Goal: Complete application form

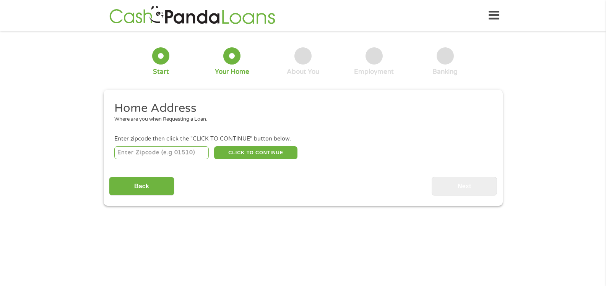
click at [495, 13] on icon at bounding box center [493, 15] width 11 height 19
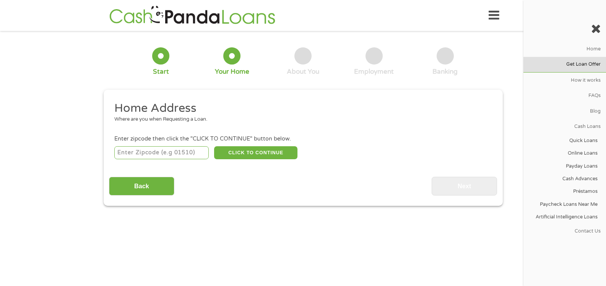
click at [571, 63] on link "Get Loan Offer" at bounding box center [564, 64] width 83 height 15
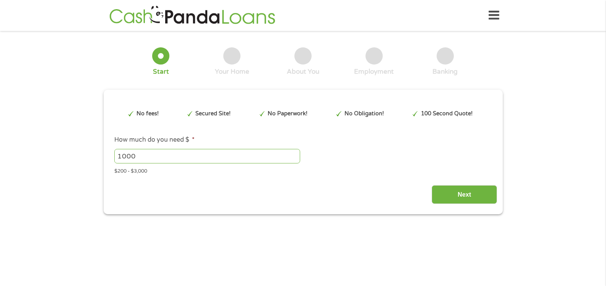
click at [491, 18] on icon at bounding box center [493, 15] width 11 height 19
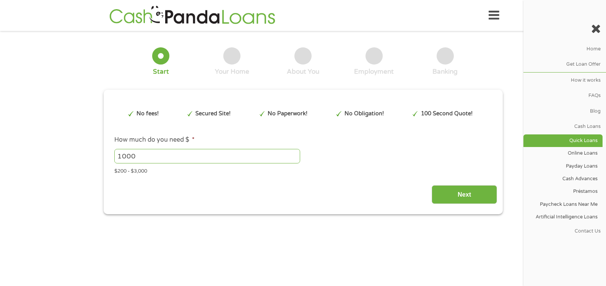
click at [594, 138] on link "Quick Loans" at bounding box center [562, 141] width 79 height 13
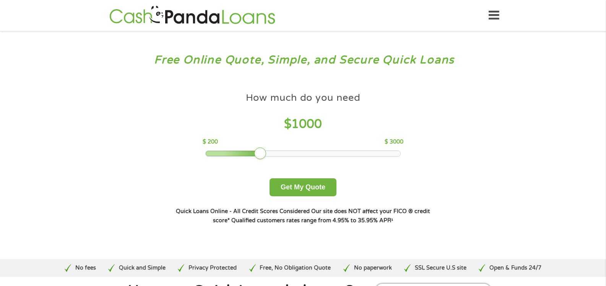
click at [494, 15] on icon at bounding box center [493, 15] width 11 height 19
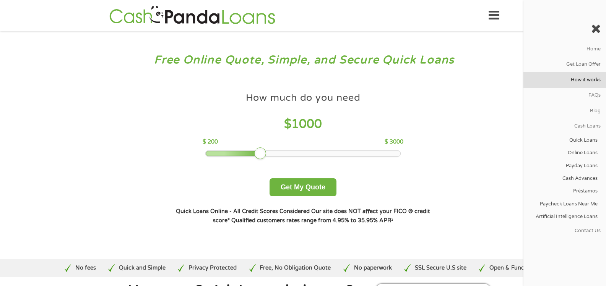
click at [577, 82] on link "How it works" at bounding box center [564, 79] width 83 height 15
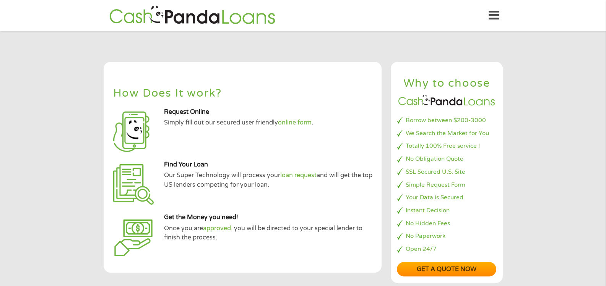
click at [490, 15] on icon at bounding box center [493, 15] width 11 height 19
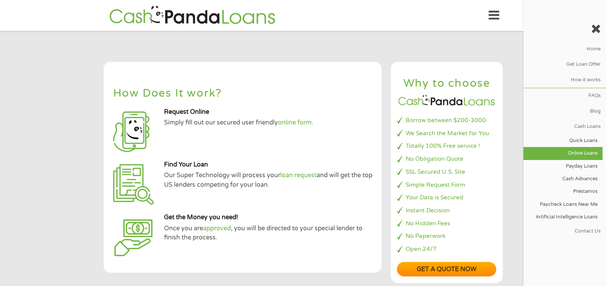
click at [581, 151] on link "Online Loans" at bounding box center [562, 153] width 79 height 13
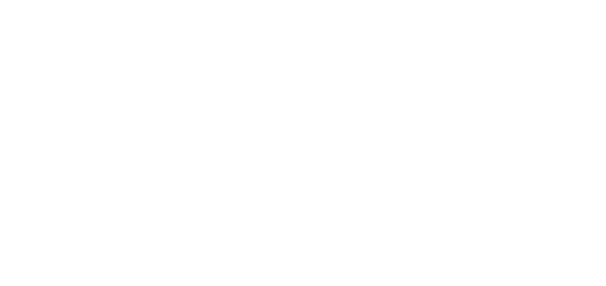
click at [311, 0] on html at bounding box center [303, 0] width 606 height 0
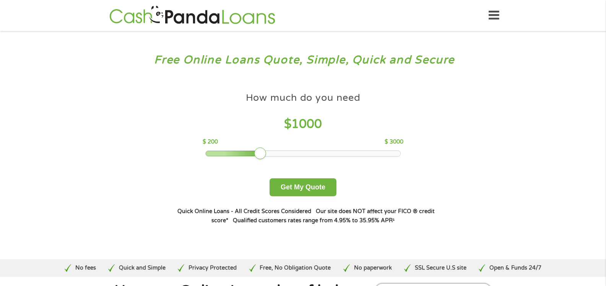
click at [277, 154] on div at bounding box center [303, 153] width 195 height 5
click at [288, 154] on div at bounding box center [303, 153] width 195 height 5
click at [297, 183] on button "Get My Quote" at bounding box center [302, 187] width 67 height 18
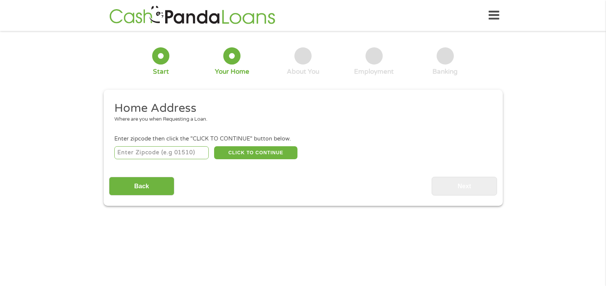
click at [159, 152] on input "number" at bounding box center [161, 152] width 94 height 13
type input "72176"
select select "[US_STATE]"
click at [268, 154] on button "CLICK TO CONTINUE" at bounding box center [255, 152] width 83 height 13
type input "72176"
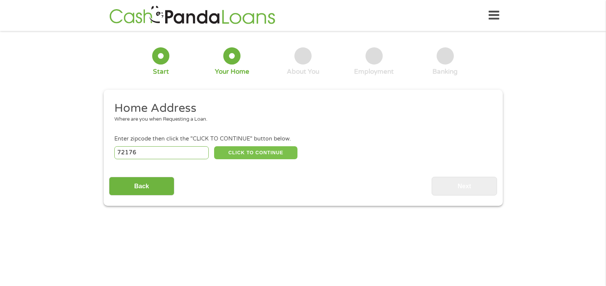
type input "[PERSON_NAME]"
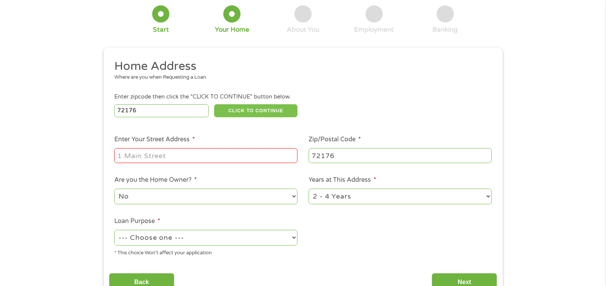
scroll to position [76, 0]
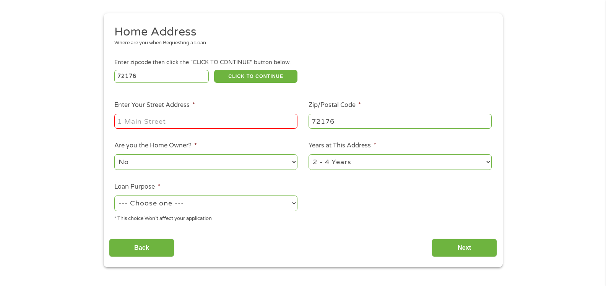
click at [179, 121] on input "Enter Your Street Address *" at bounding box center [205, 121] width 183 height 15
type input "[STREET_ADDRESS][PERSON_NAME]"
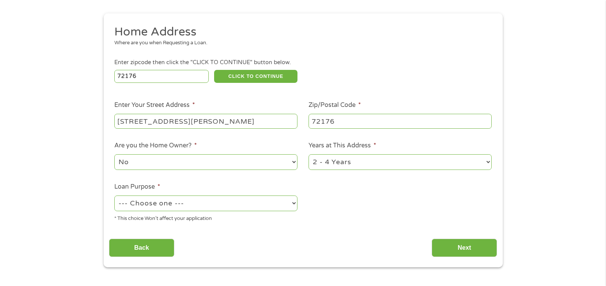
click at [178, 163] on select "No Yes" at bounding box center [205, 162] width 183 height 16
select select "yes"
click at [114, 154] on select "No Yes" at bounding box center [205, 162] width 183 height 16
click at [333, 163] on select "1 Year or less 1 - 2 Years 2 - 4 Years Over 4 Years" at bounding box center [399, 162] width 183 height 16
select select "60months"
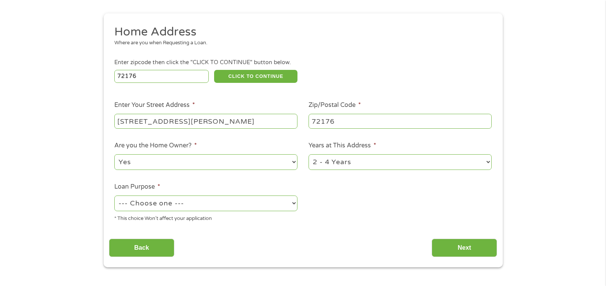
click at [308, 154] on select "1 Year or less 1 - 2 Years 2 - 4 Years Over 4 Years" at bounding box center [399, 162] width 183 height 16
click at [179, 203] on select "--- Choose one --- Pay Bills Debt Consolidation Home Improvement Major Purchase…" at bounding box center [205, 204] width 183 height 16
select select "homeimprovement"
click at [114, 196] on select "--- Choose one --- Pay Bills Debt Consolidation Home Improvement Major Purchase…" at bounding box center [205, 204] width 183 height 16
click at [449, 243] on input "Next" at bounding box center [463, 248] width 65 height 19
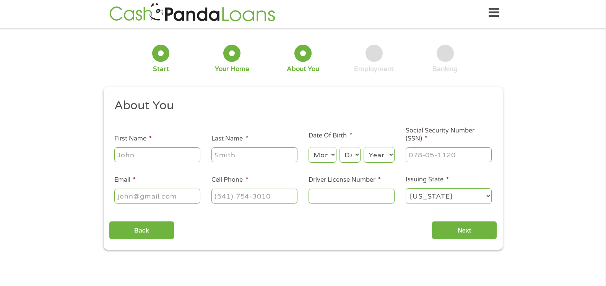
scroll to position [0, 0]
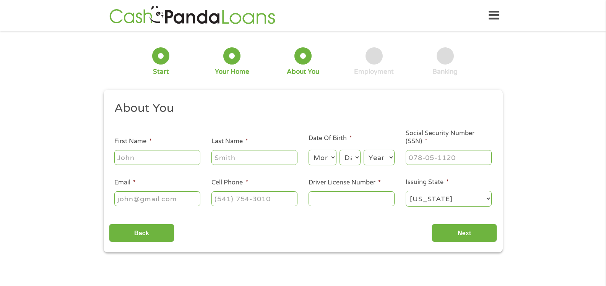
click at [168, 158] on input "First Name *" at bounding box center [157, 157] width 86 height 15
type input "[PERSON_NAME]"
type input "Black"
type input "[PERSON_NAME][DOMAIN_NAME][EMAIL_ADDRESS][DOMAIN_NAME]"
type input "[PHONE_NUMBER]"
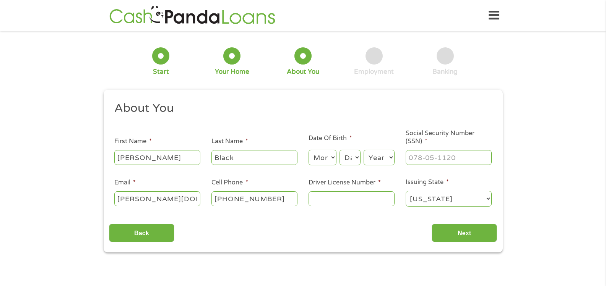
click at [327, 156] on select "Month 1 2 3 4 5 6 7 8 9 10 11 12" at bounding box center [322, 158] width 28 height 16
select select "7"
click at [308, 150] on select "Month 1 2 3 4 5 6 7 8 9 10 11 12" at bounding box center [322, 158] width 28 height 16
click at [350, 156] on select "Day 1 2 3 4 5 6 7 8 9 10 11 12 13 14 15 16 17 18 19 20 21 22 23 24 25 26 27 28 …" at bounding box center [349, 158] width 21 height 16
select select "20"
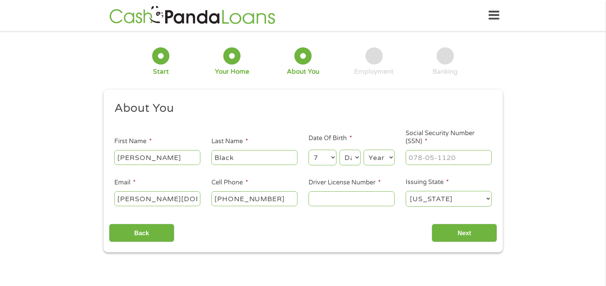
click at [339, 150] on select "Day 1 2 3 4 5 6 7 8 9 10 11 12 13 14 15 16 17 18 19 20 21 22 23 24 25 26 27 28 …" at bounding box center [349, 158] width 21 height 16
click at [375, 159] on select "Year [DATE] 2006 2005 2004 2003 2002 2001 2000 1999 1998 1997 1996 1995 1994 19…" at bounding box center [378, 158] width 31 height 16
select select "1970"
click at [363, 150] on select "Year [DATE] 2006 2005 2004 2003 2002 2001 2000 1999 1998 1997 1996 1995 1994 19…" at bounding box center [378, 158] width 31 height 16
click at [417, 158] on input "___-__-____" at bounding box center [448, 157] width 86 height 15
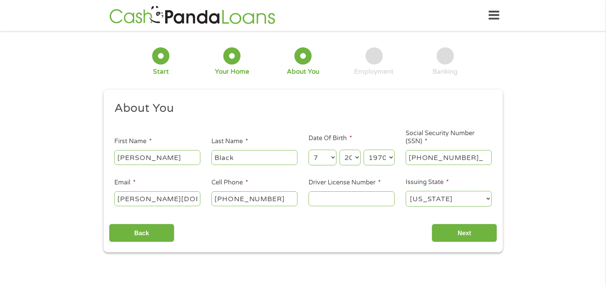
type input "213-80-1473"
click at [351, 201] on input "Driver License Number *" at bounding box center [351, 198] width 86 height 15
click at [323, 202] on input "Driver License Number *" at bounding box center [351, 198] width 86 height 15
type input "933413556"
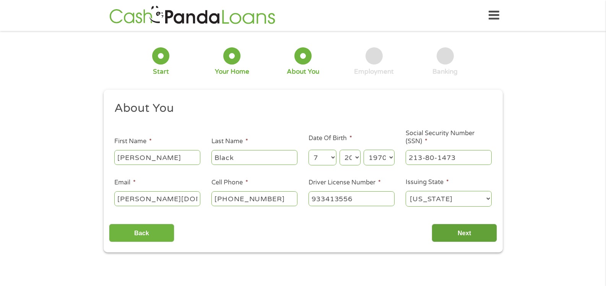
click at [462, 236] on input "Next" at bounding box center [463, 233] width 65 height 19
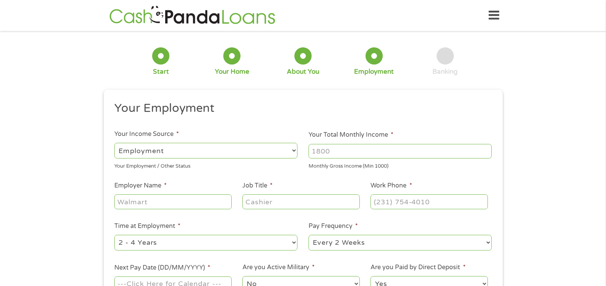
click at [267, 147] on select "--- Choose one --- Employment [DEMOGRAPHIC_DATA] Benefits" at bounding box center [205, 151] width 183 height 16
select select "benefits"
click at [114, 143] on select "--- Choose one --- Employment [DEMOGRAPHIC_DATA] Benefits" at bounding box center [205, 151] width 183 height 16
type input "Other"
type input "[PHONE_NUMBER]"
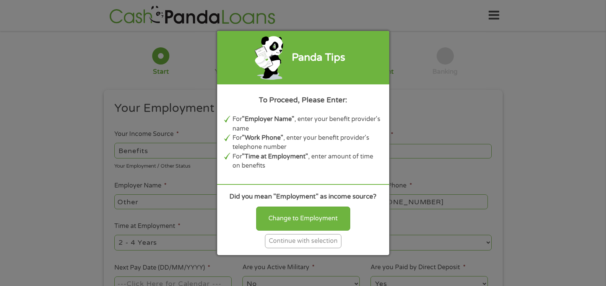
click at [290, 243] on div "Continue with selection" at bounding box center [303, 241] width 76 height 14
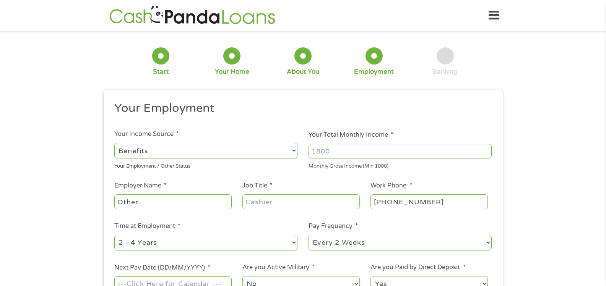
click at [357, 151] on input "Your Total Monthly Income *" at bounding box center [399, 151] width 183 height 15
type input "1900"
click at [139, 199] on input "Other" at bounding box center [172, 202] width 117 height 15
type input "O"
type input "Social Security"
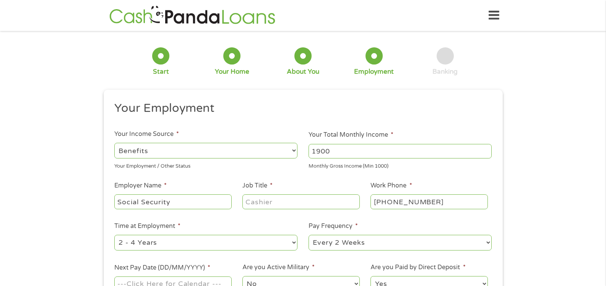
click at [292, 203] on input "Job Title *" at bounding box center [300, 202] width 117 height 15
type input "Disabled"
click at [175, 244] on select "--- Choose one --- 1 Year or less 1 - 2 Years 2 - 4 Years Over 4 Years" at bounding box center [205, 243] width 183 height 16
select select "24months"
click at [114, 235] on select "--- Choose one --- 1 Year or less 1 - 2 Years 2 - 4 Years Over 4 Years" at bounding box center [205, 243] width 183 height 16
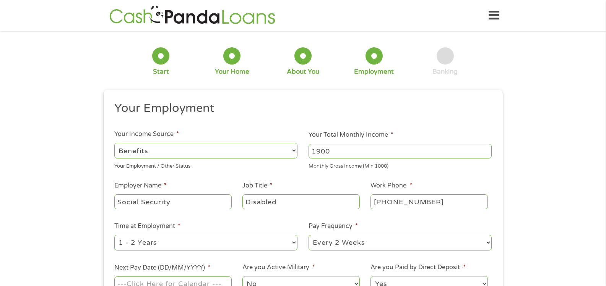
click at [348, 247] on select "--- Choose one --- Every 2 Weeks Every Week Monthly Semi-Monthly" at bounding box center [399, 243] width 183 height 16
select select "monthly"
click at [308, 235] on select "--- Choose one --- Every 2 Weeks Every Week Monthly Semi-Monthly" at bounding box center [399, 243] width 183 height 16
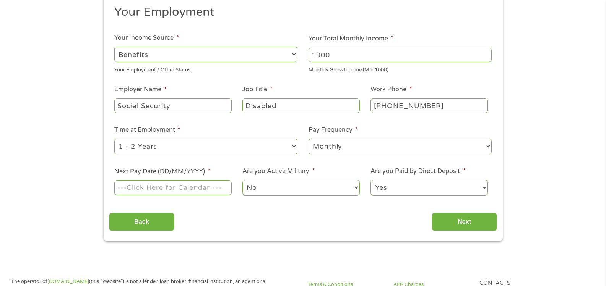
scroll to position [115, 0]
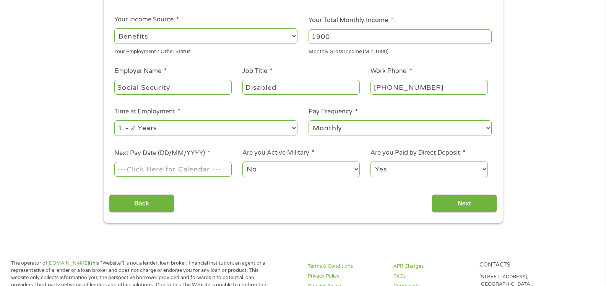
click at [198, 168] on input "Next Pay Date (DD/MM/YYYY) *" at bounding box center [172, 169] width 117 height 15
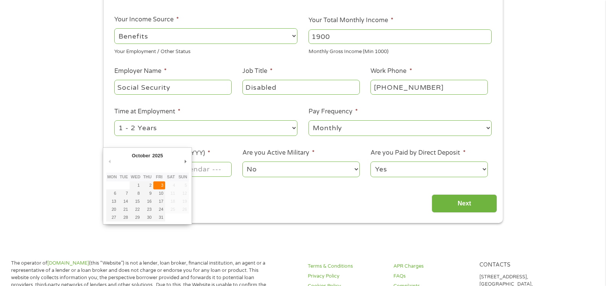
type input "[DATE]"
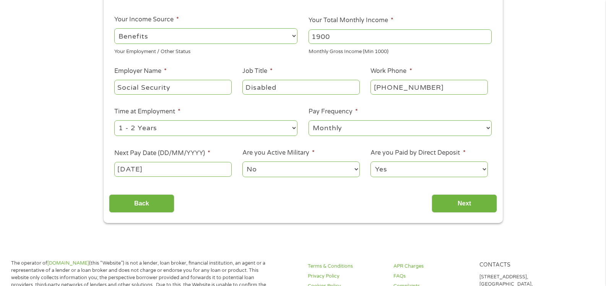
click at [273, 170] on select "No Yes" at bounding box center [300, 170] width 117 height 16
click at [459, 209] on input "Next" at bounding box center [463, 204] width 65 height 19
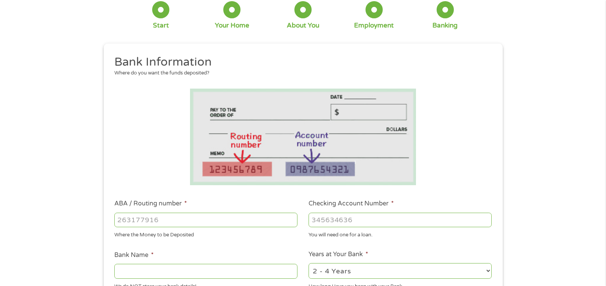
scroll to position [76, 0]
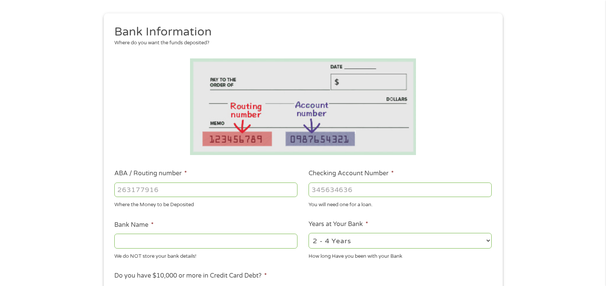
click at [218, 196] on input "ABA / Routing number *" at bounding box center [205, 190] width 183 height 15
click at [218, 195] on input "ABA / Routing number *" at bounding box center [205, 190] width 183 height 15
